Goal: Use online tool/utility: Utilize a website feature to perform a specific function

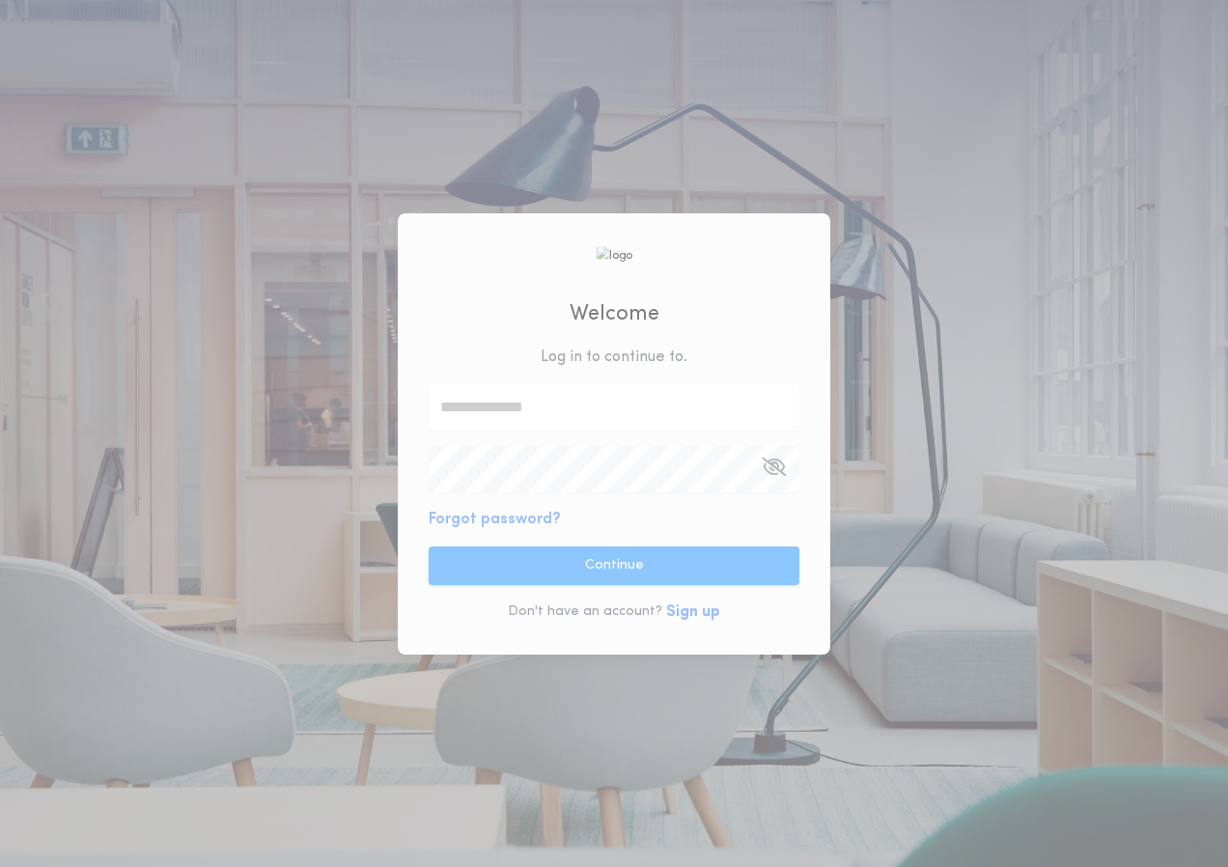
type input "**********"
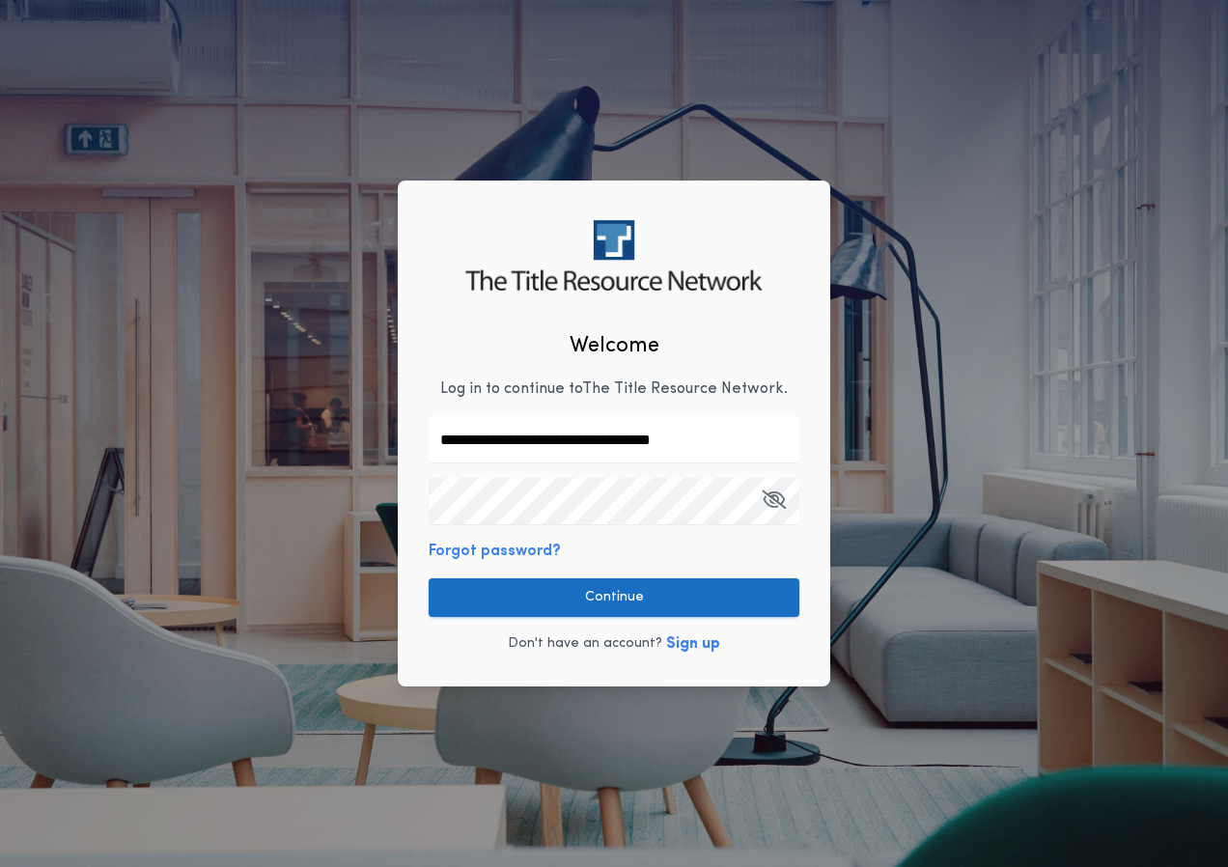
click at [615, 603] on button "Continue" at bounding box center [614, 597] width 371 height 39
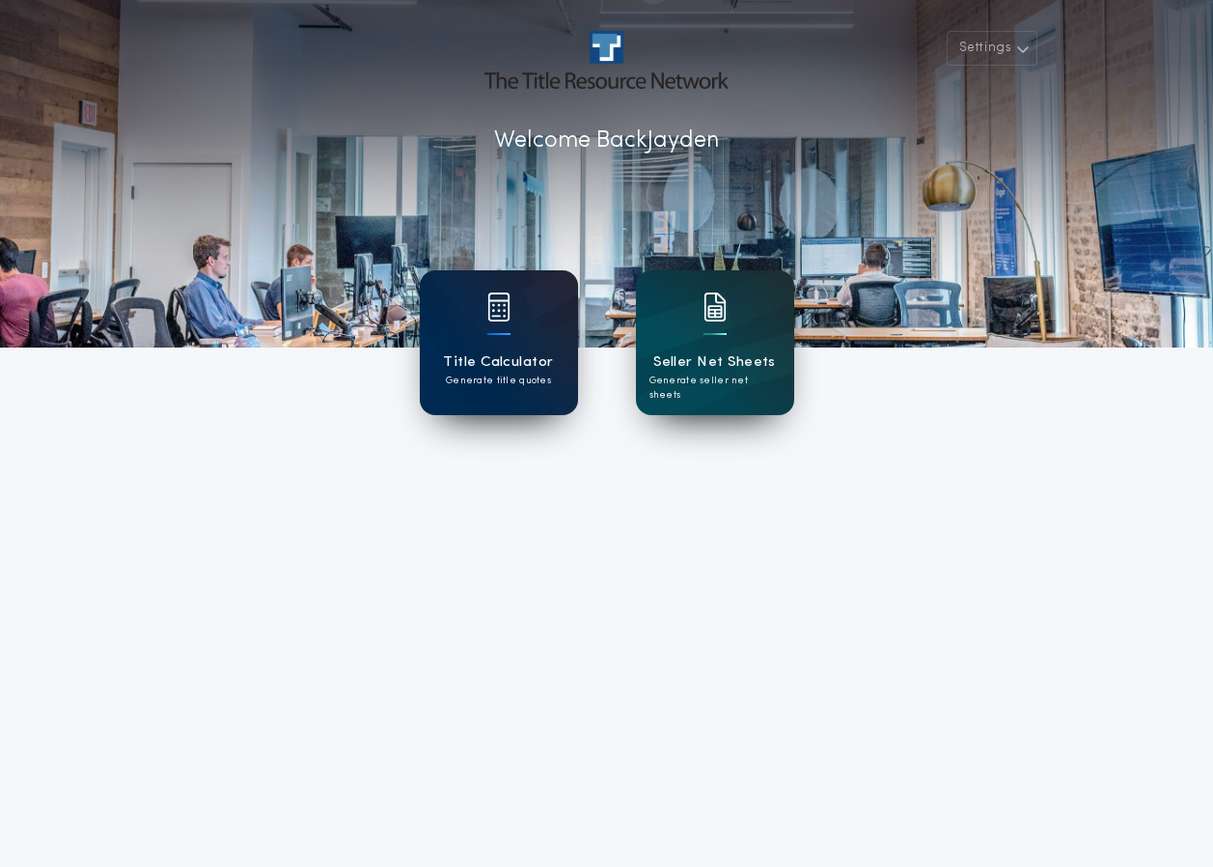
click at [488, 292] on img at bounding box center [498, 306] width 23 height 29
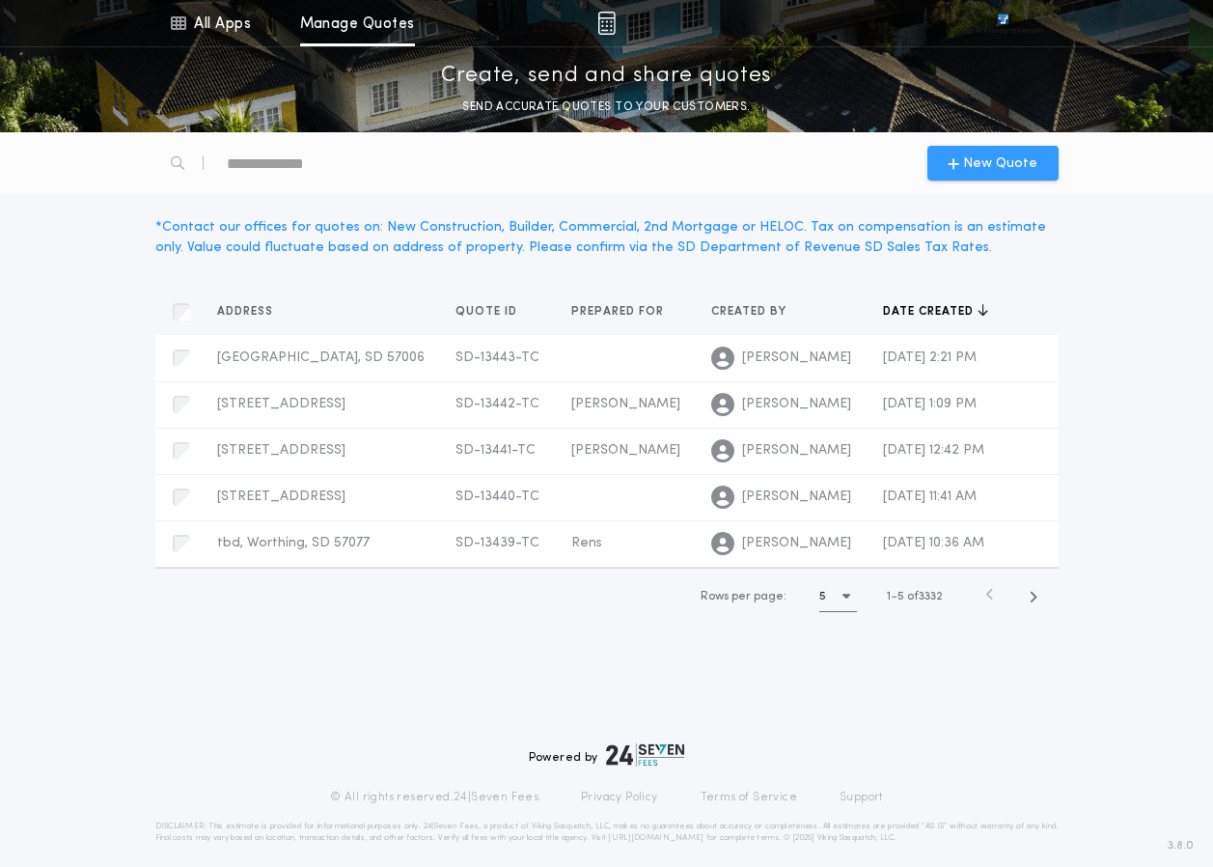
click at [1000, 165] on span "New Quote" at bounding box center [1000, 163] width 74 height 20
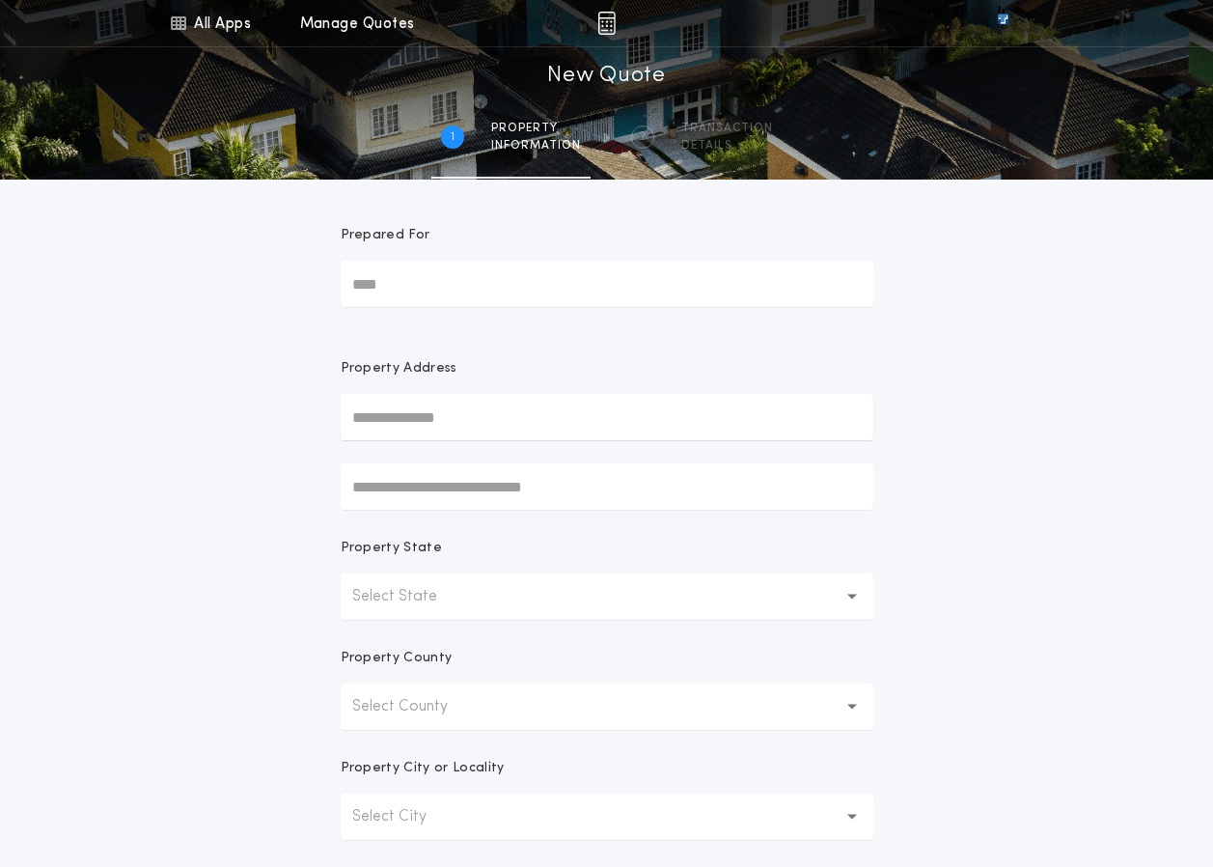
click at [460, 591] on p "Select State" at bounding box center [410, 596] width 116 height 23
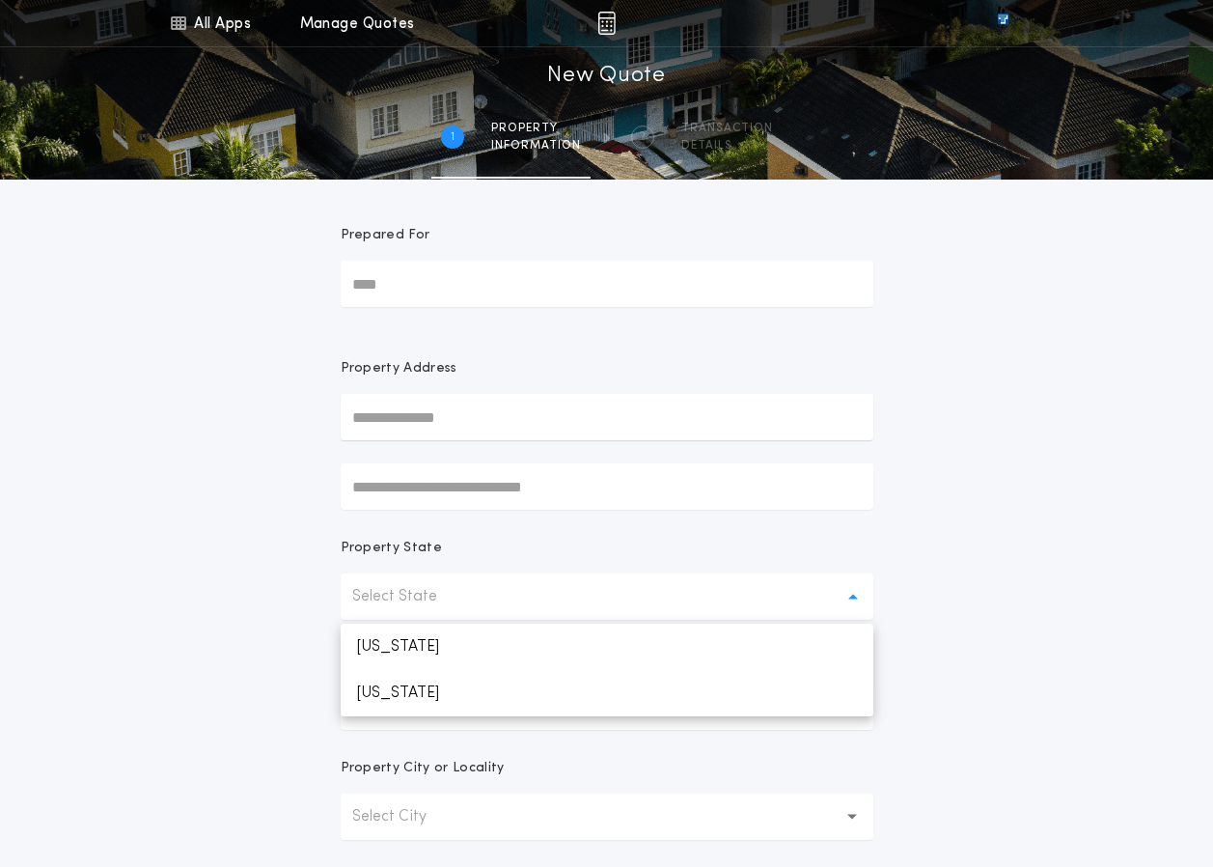
click at [460, 591] on p "Select State" at bounding box center [410, 596] width 116 height 23
